Goal: Information Seeking & Learning: Check status

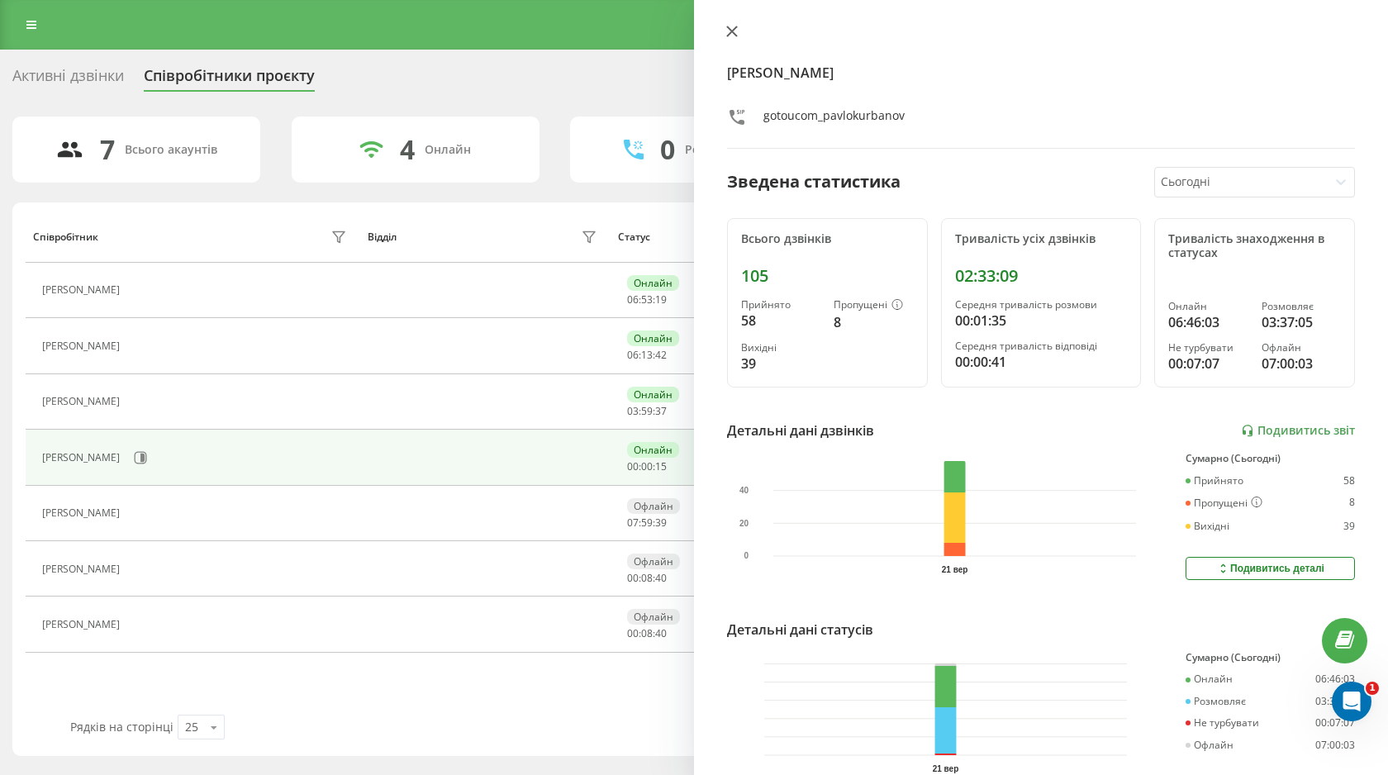
click at [738, 26] on button at bounding box center [731, 33] width 21 height 16
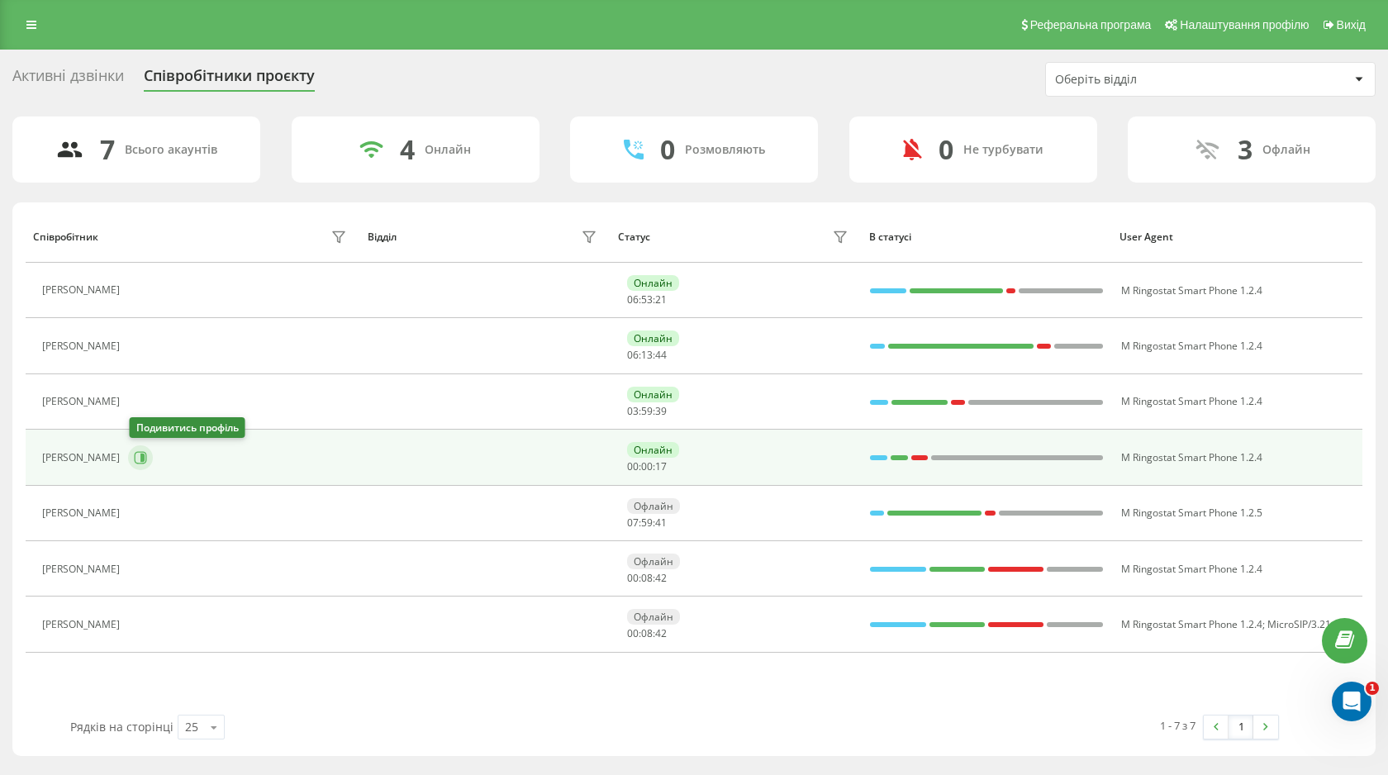
click at [147, 457] on icon at bounding box center [141, 457] width 12 height 12
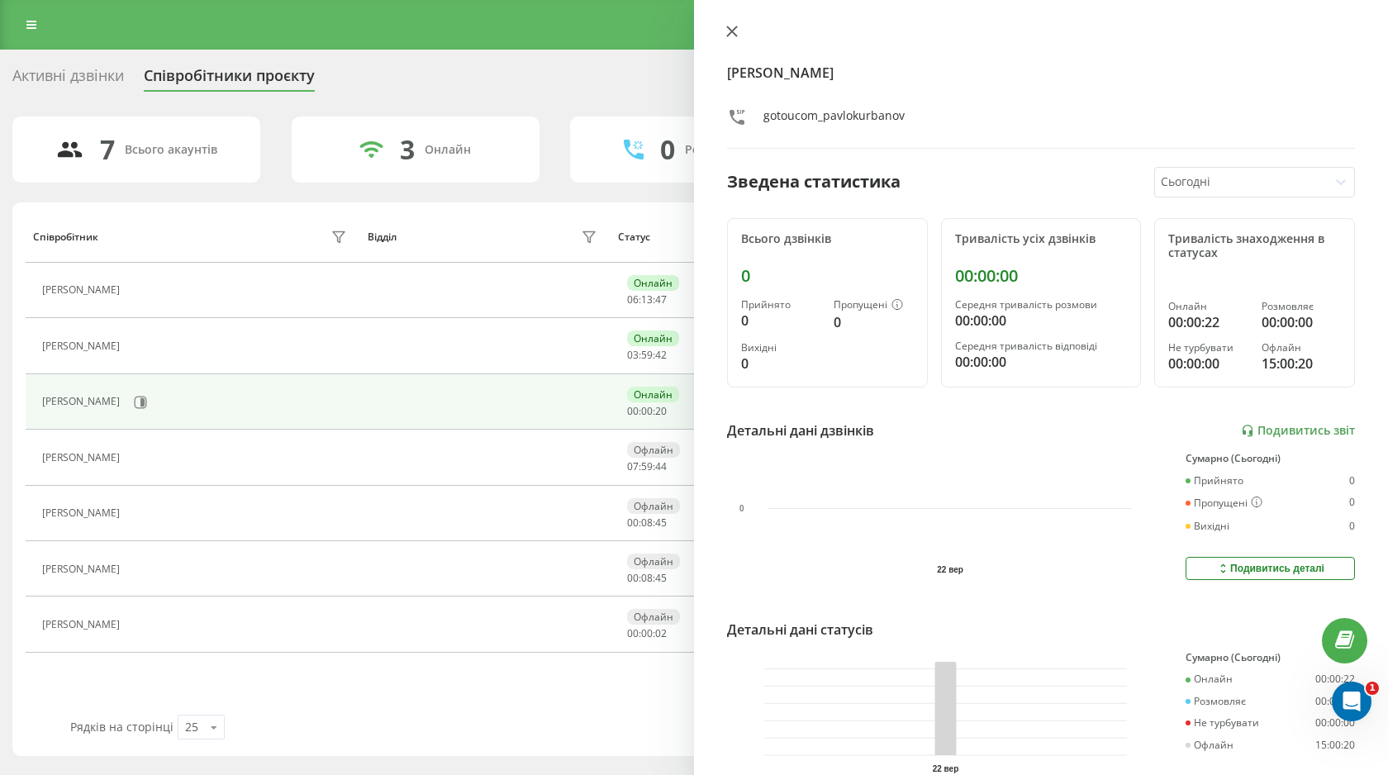
click at [727, 35] on icon at bounding box center [732, 31] width 10 height 10
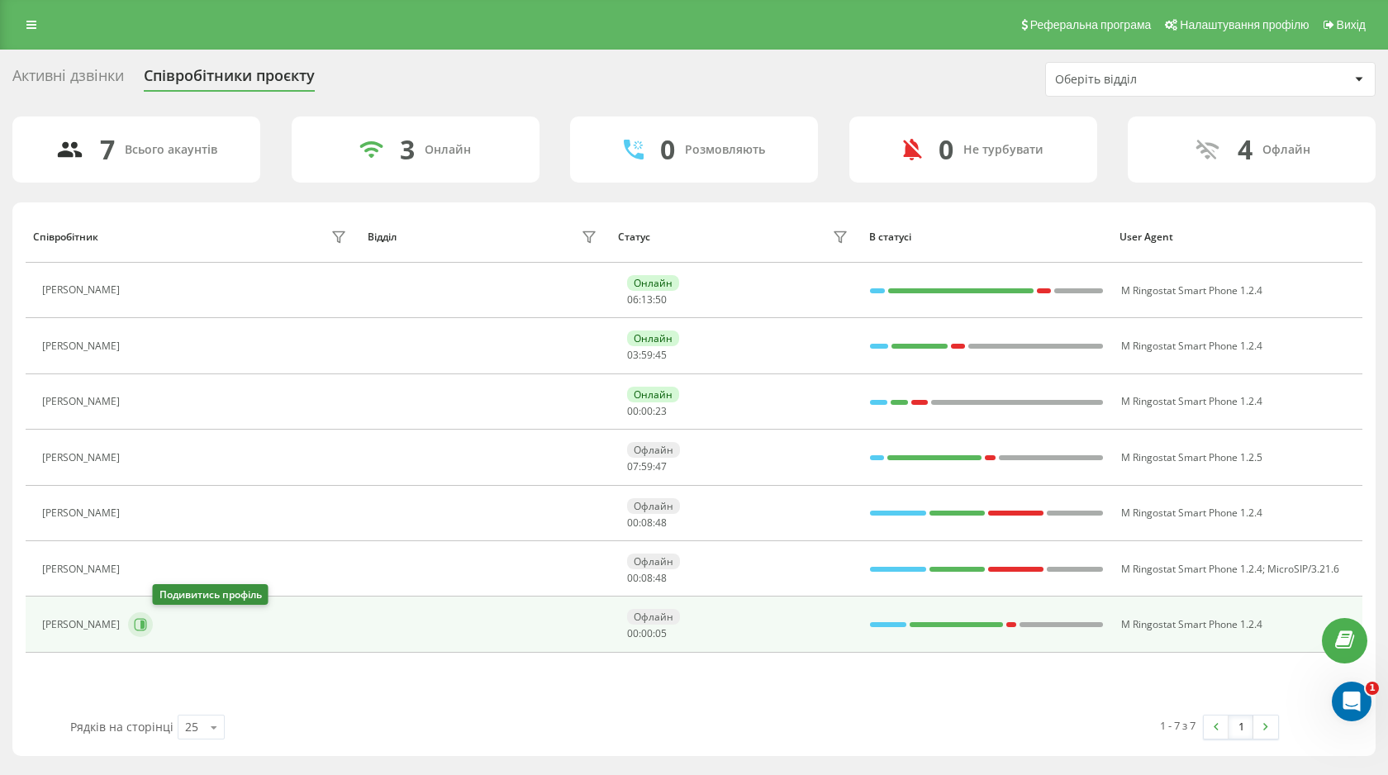
click at [145, 623] on icon at bounding box center [142, 624] width 4 height 8
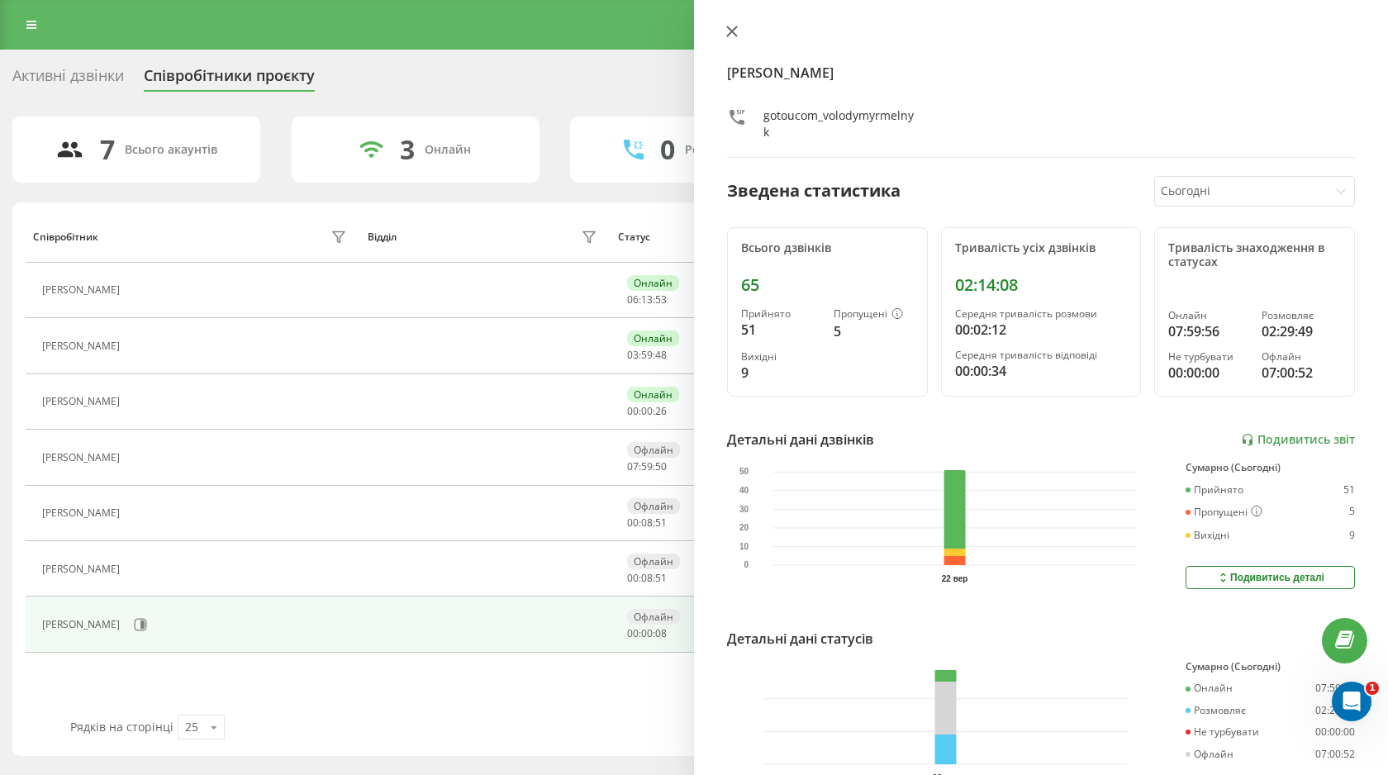
click at [735, 39] on button at bounding box center [731, 33] width 21 height 16
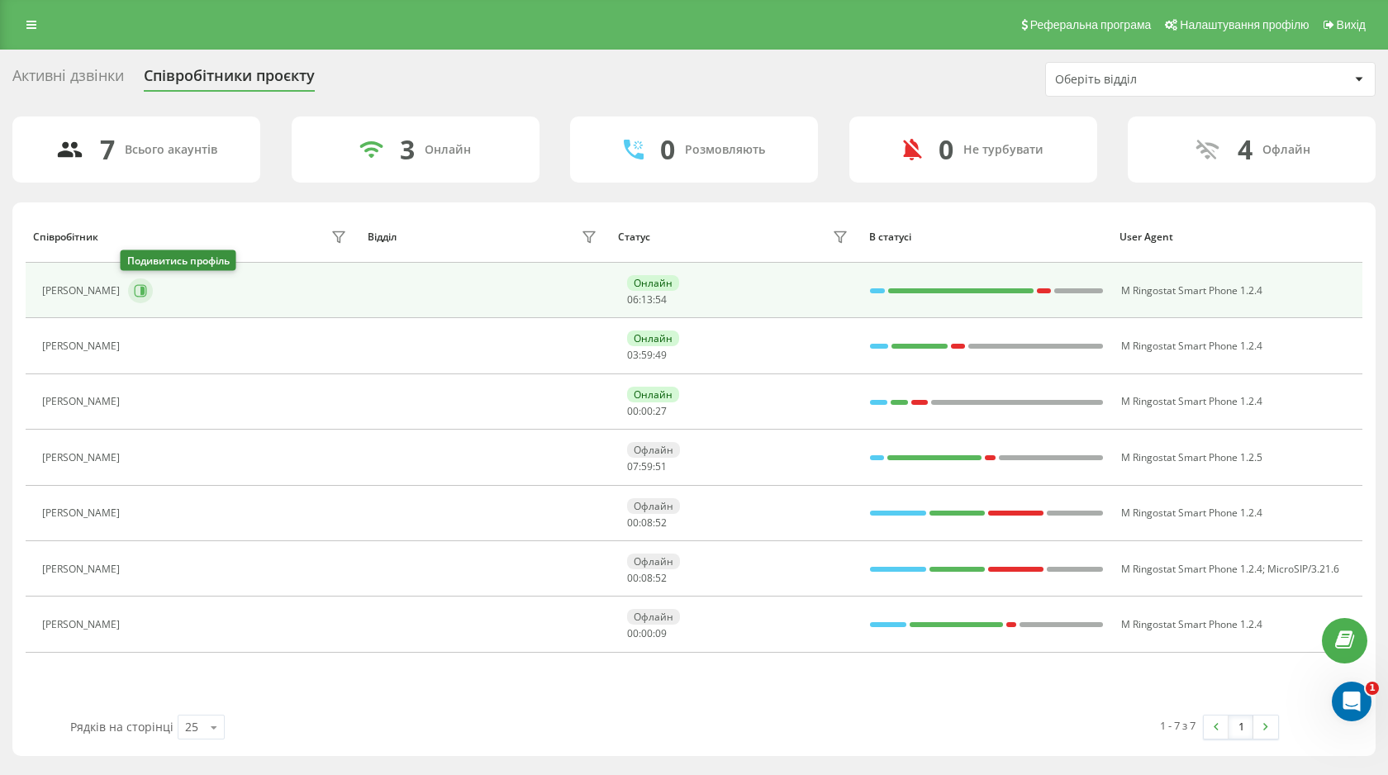
click at [135, 296] on icon at bounding box center [141, 290] width 12 height 12
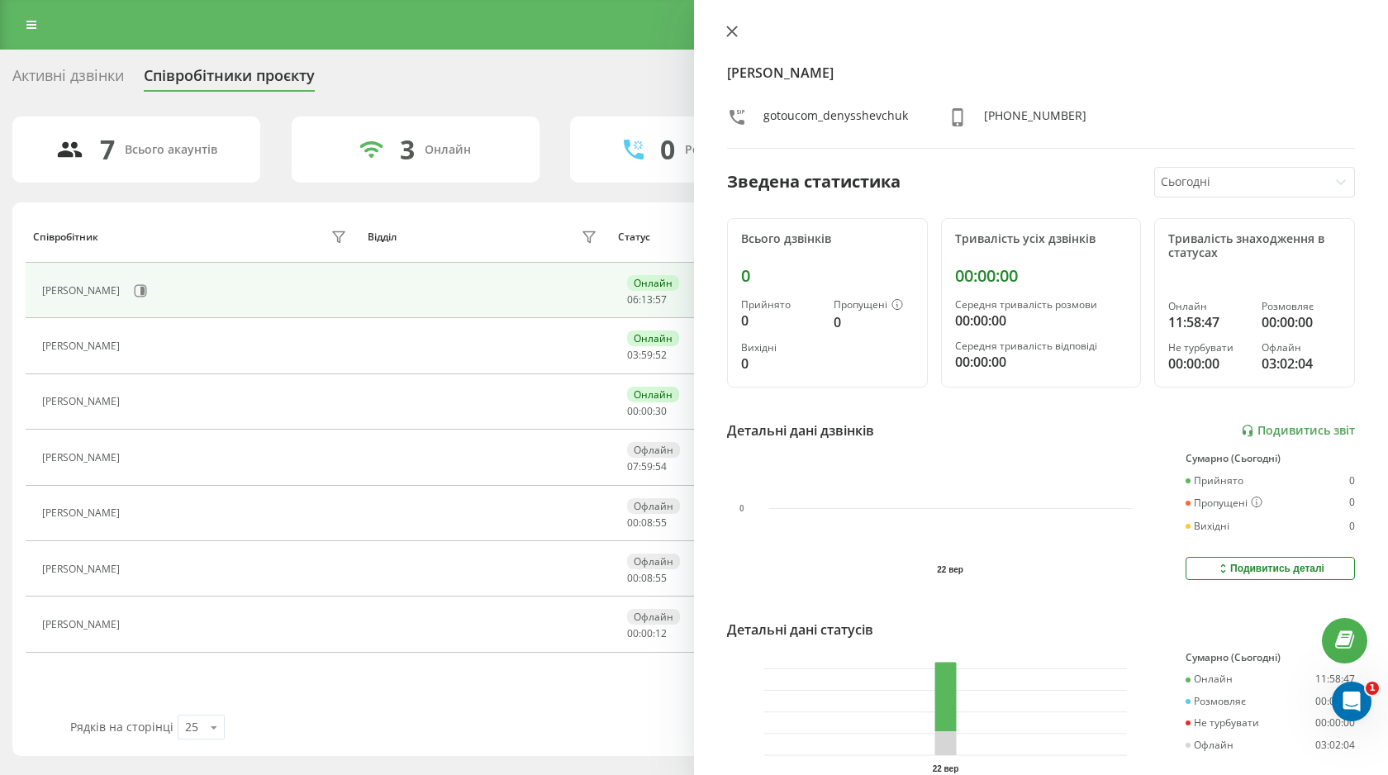
click at [726, 38] on button at bounding box center [731, 33] width 21 height 16
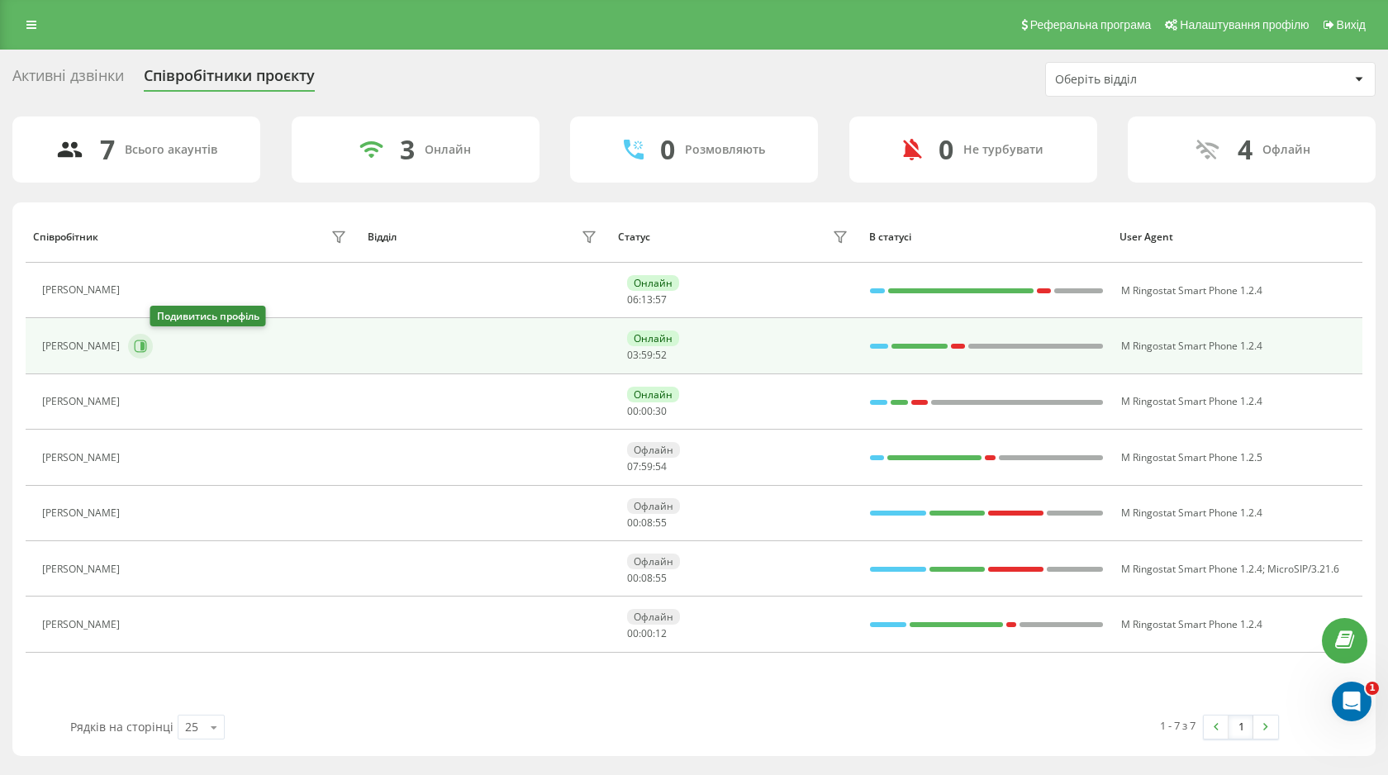
click at [153, 344] on button at bounding box center [140, 346] width 25 height 25
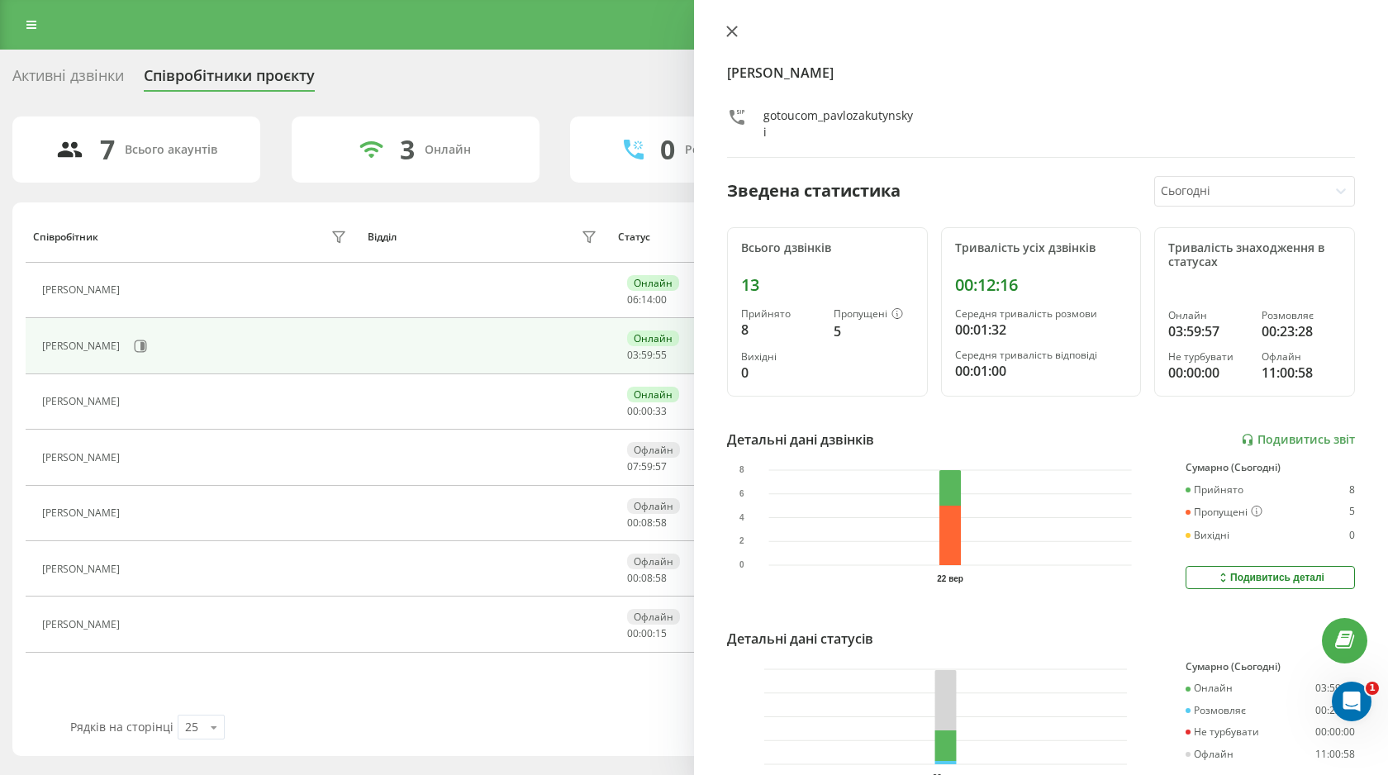
click at [729, 32] on icon at bounding box center [732, 31] width 10 height 10
